Goal: Book appointment/travel/reservation

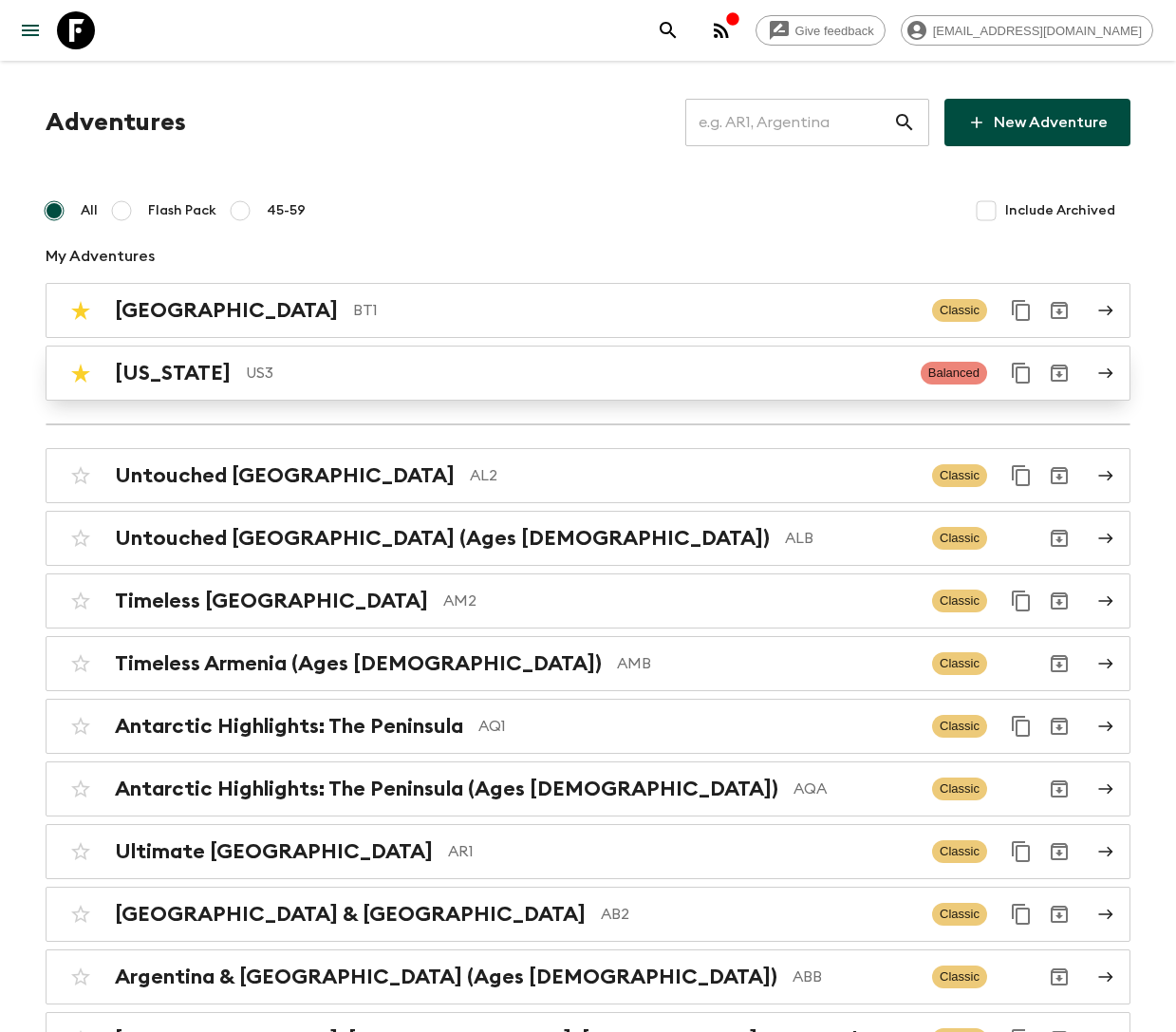
click at [325, 386] on div "[US_STATE] US3 Balanced" at bounding box center [551, 373] width 979 height 38
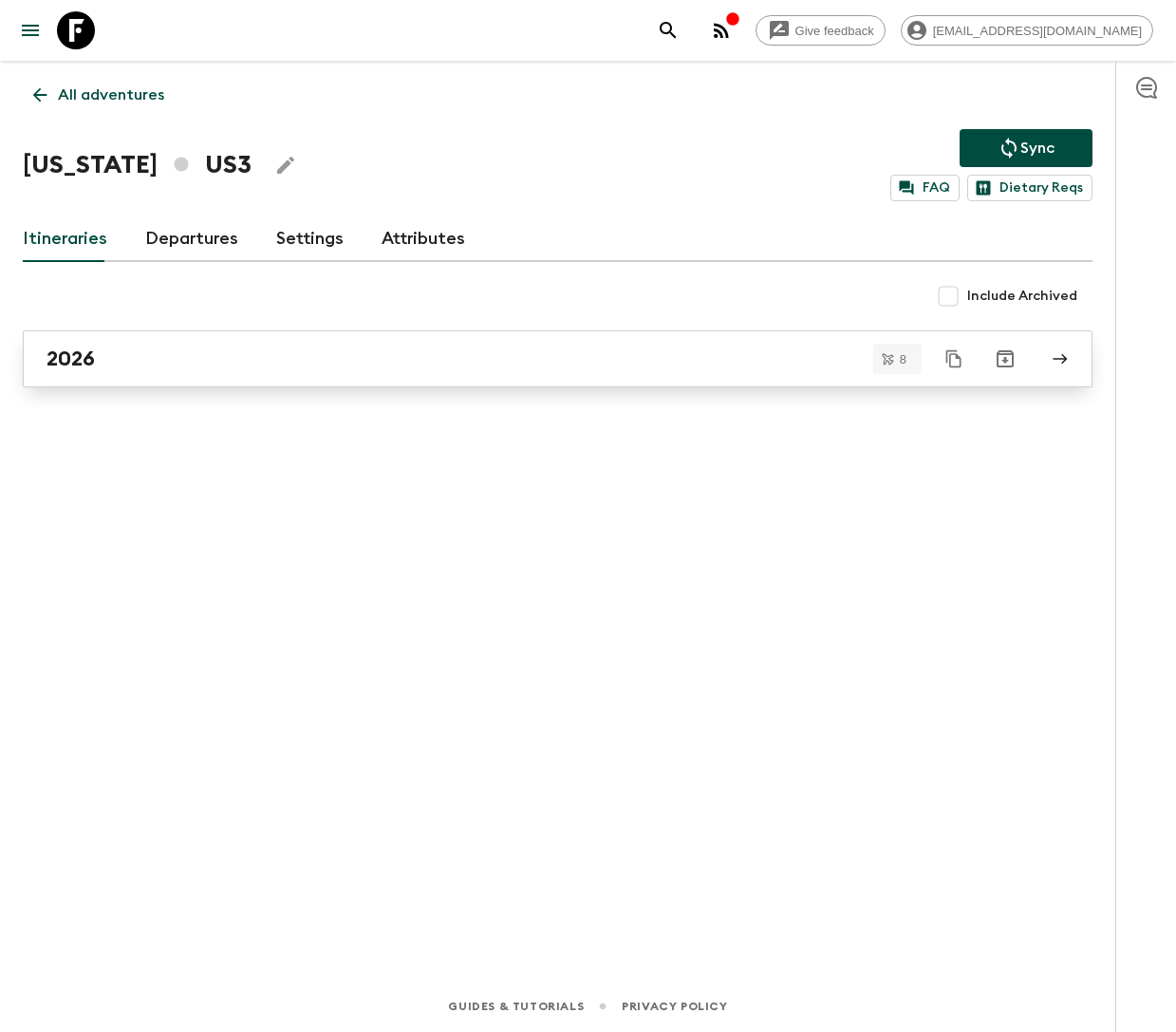
click at [341, 360] on div "2026" at bounding box center [539, 359] width 986 height 25
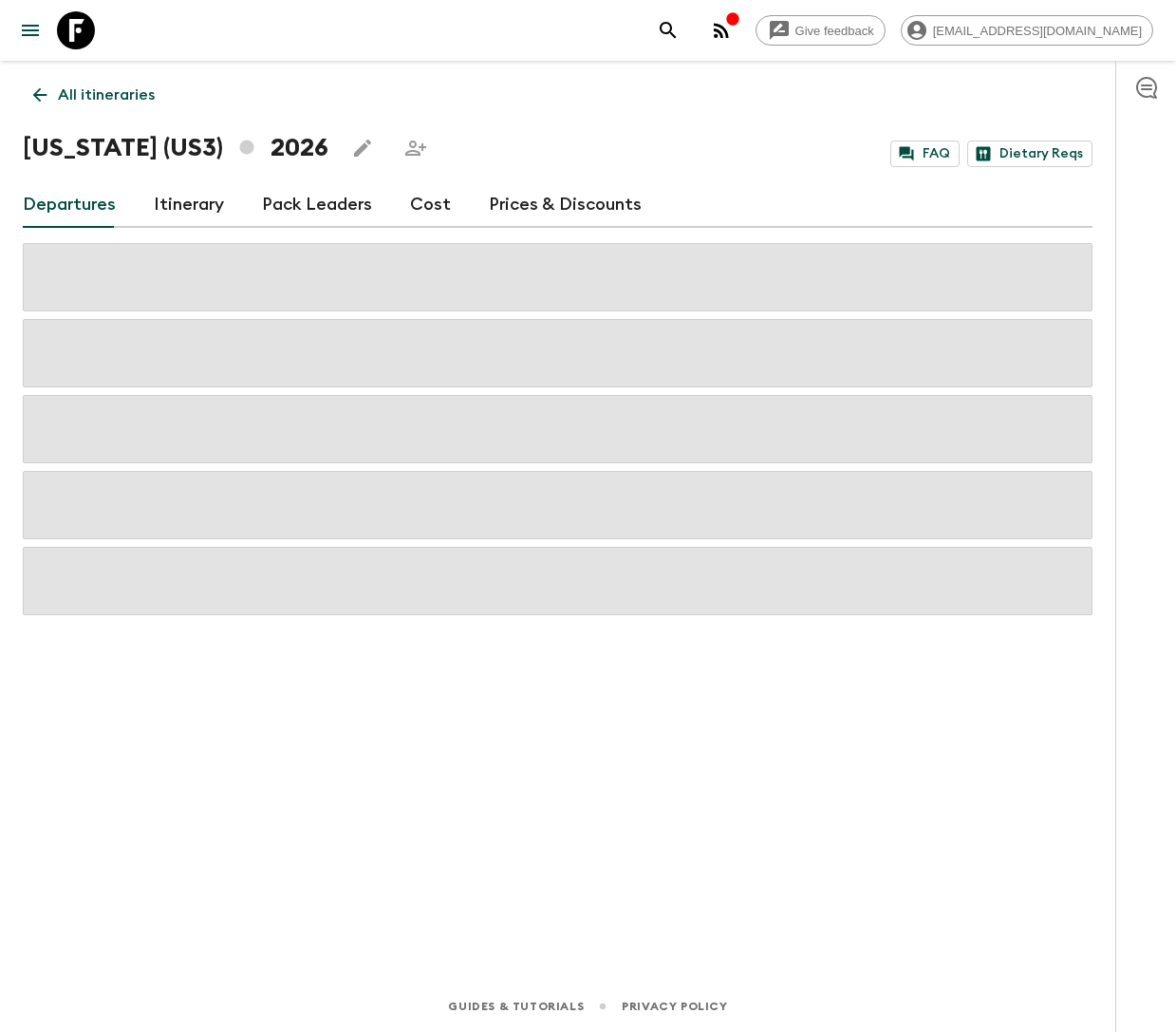
click at [417, 211] on link "Cost" at bounding box center [430, 205] width 41 height 46
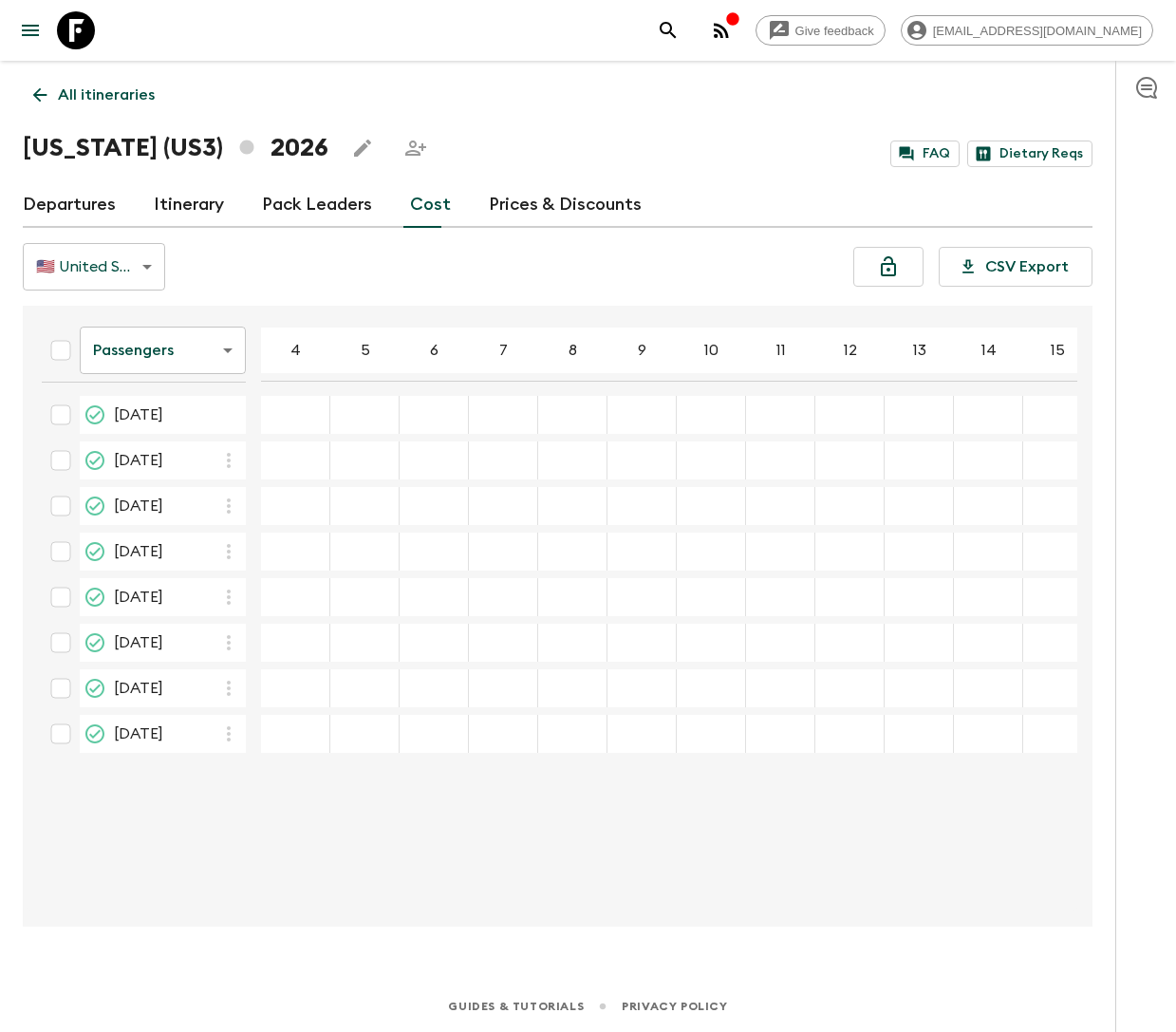
click at [83, 202] on link "Departures" at bounding box center [69, 205] width 93 height 46
